Goal: Task Accomplishment & Management: Complete application form

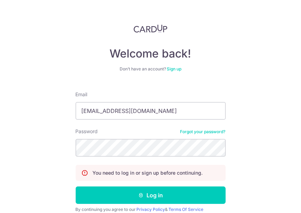
click at [76, 186] on button "Log in" at bounding box center [151, 194] width 150 height 17
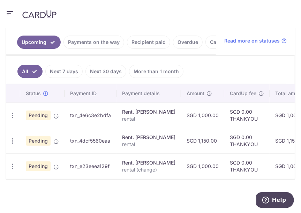
click at [163, 180] on div "× Pause Schedule Pause all future payments in this series Pause just this one p…" at bounding box center [150, 120] width 301 height 185
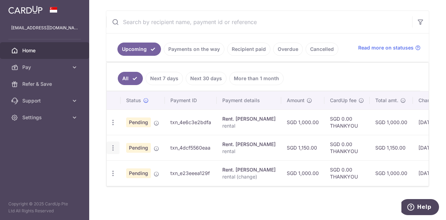
click at [113, 145] on icon "button" at bounding box center [112, 147] width 7 height 7
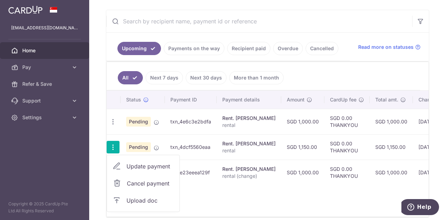
drag, startPoint x: 212, startPoint y: 200, endPoint x: 215, endPoint y: 186, distance: 14.6
click at [212, 198] on div "Status Payment ID Payment details Amount CardUp fee Total amt. Charge date Due …" at bounding box center [268, 154] width 322 height 126
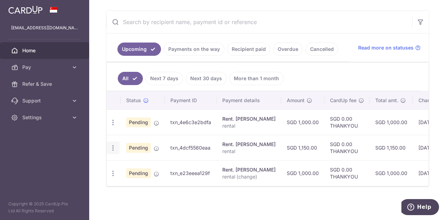
click at [112, 145] on icon "button" at bounding box center [112, 147] width 7 height 7
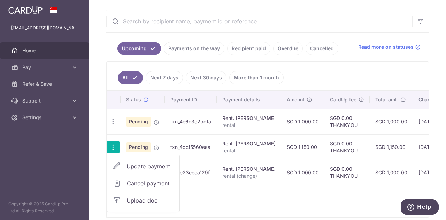
click at [140, 179] on span "Cancel payment" at bounding box center [150, 183] width 47 height 8
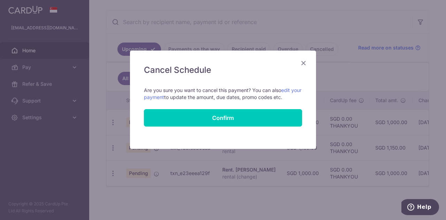
drag, startPoint x: 305, startPoint y: 64, endPoint x: 302, endPoint y: 69, distance: 5.3
click at [300, 64] on icon "Close" at bounding box center [303, 63] width 8 height 9
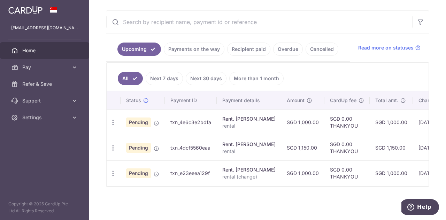
click at [202, 50] on link "Payments on the way" at bounding box center [194, 49] width 61 height 13
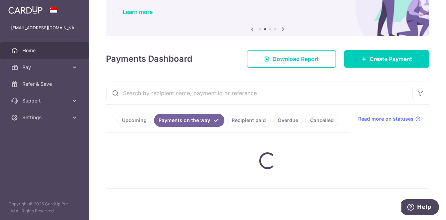
scroll to position [45, 0]
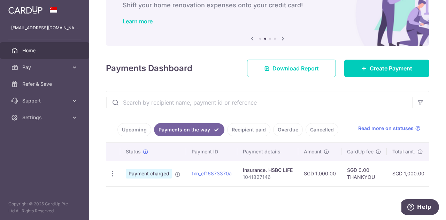
drag, startPoint x: 138, startPoint y: 125, endPoint x: 144, endPoint y: 107, distance: 18.9
click at [138, 125] on link "Upcoming" at bounding box center [134, 129] width 34 height 13
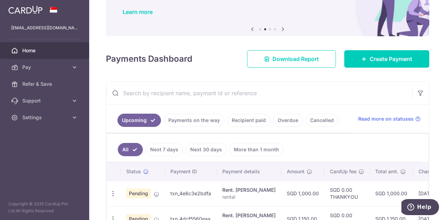
scroll to position [125, 0]
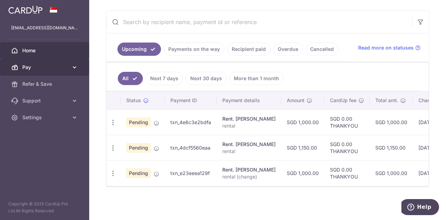
click at [77, 65] on icon at bounding box center [74, 67] width 7 height 7
click at [76, 67] on icon at bounding box center [74, 67] width 7 height 7
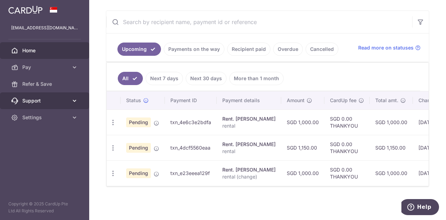
click at [77, 99] on icon at bounding box center [74, 100] width 7 height 7
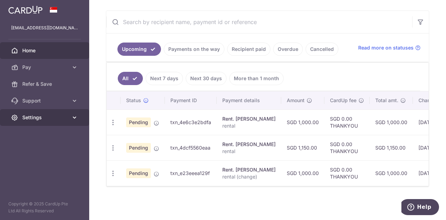
click at [72, 118] on icon at bounding box center [74, 117] width 7 height 7
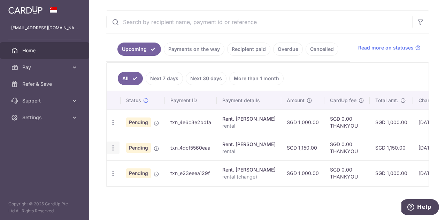
click at [111, 145] on icon "button" at bounding box center [112, 147] width 7 height 7
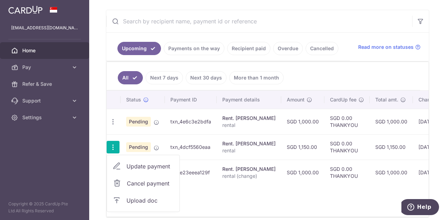
click at [131, 196] on span "Upload doc" at bounding box center [149, 200] width 47 height 8
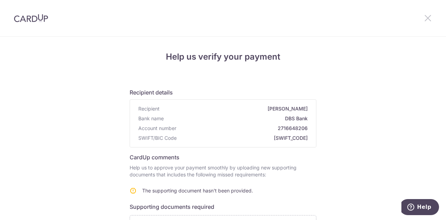
click at [427, 18] on icon at bounding box center [428, 18] width 8 height 9
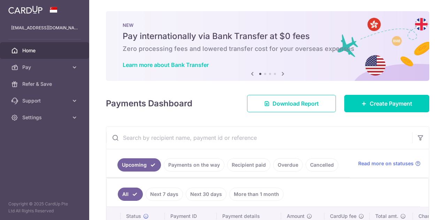
scroll to position [105, 0]
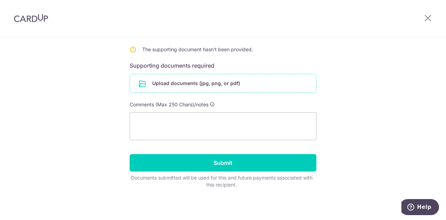
click at [230, 76] on input "file" at bounding box center [223, 83] width 186 height 18
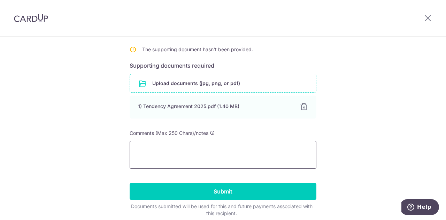
click at [227, 151] on textarea at bounding box center [223, 155] width 187 height 28
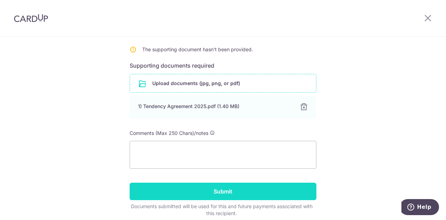
click at [220, 191] on input "Submit" at bounding box center [223, 191] width 187 height 17
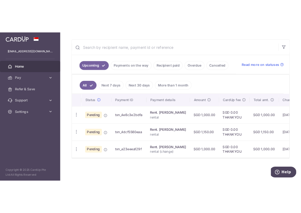
scroll to position [156, 0]
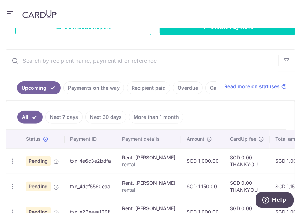
click at [77, 41] on div "× Pause Schedule Pause all future payments in this series Pause just this one p…" at bounding box center [150, 120] width 301 height 185
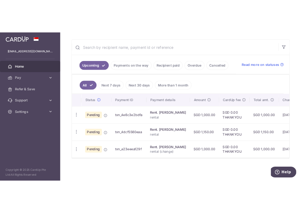
scroll to position [146, 0]
